Goal: Information Seeking & Learning: Learn about a topic

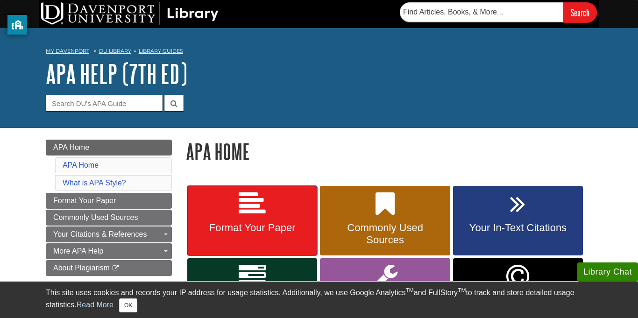
click at [242, 189] on link "Format Your Paper" at bounding box center [252, 221] width 130 height 70
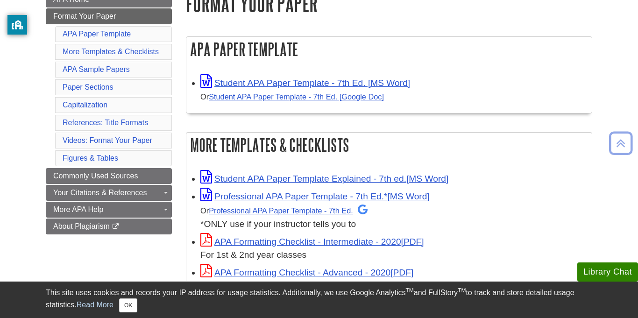
scroll to position [149, 0]
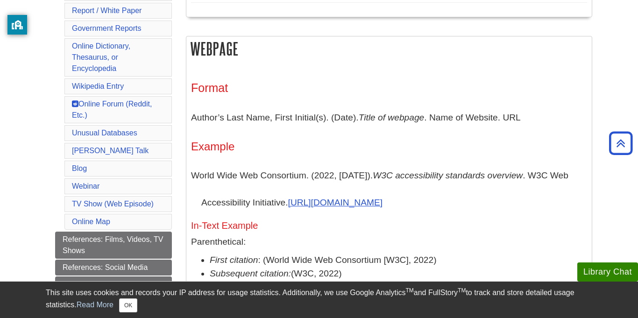
scroll to position [471, 0]
